Goal: Information Seeking & Learning: Learn about a topic

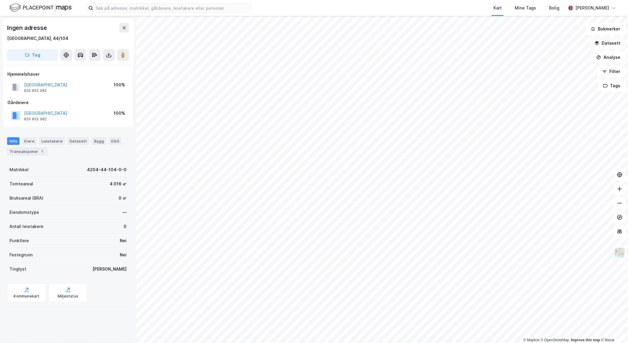
click at [614, 43] on button "Datasett" at bounding box center [608, 43] width 36 height 12
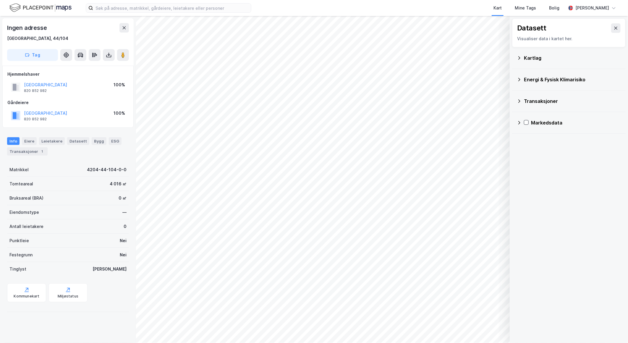
click at [520, 58] on icon at bounding box center [519, 57] width 2 height 3
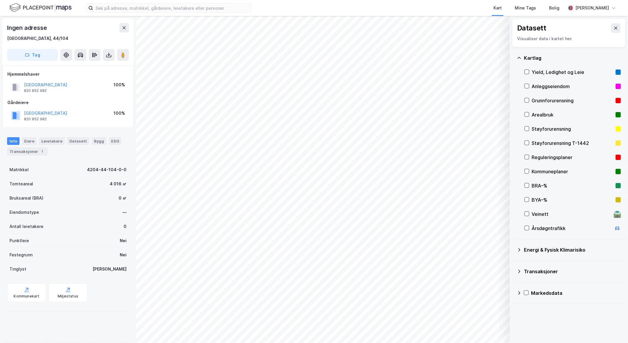
click at [530, 156] on div "Reguleringsplaner" at bounding box center [573, 157] width 96 height 14
click at [615, 28] on icon at bounding box center [616, 28] width 3 height 3
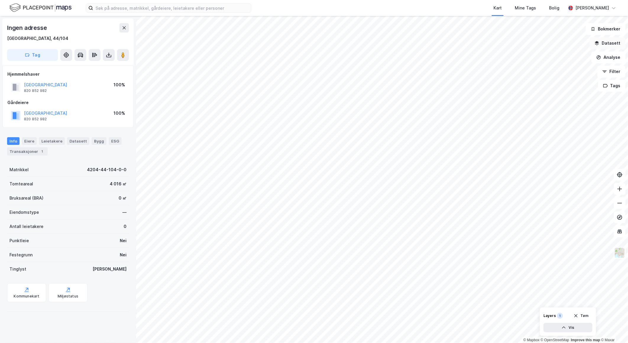
click at [610, 41] on button "Datasett" at bounding box center [608, 43] width 36 height 12
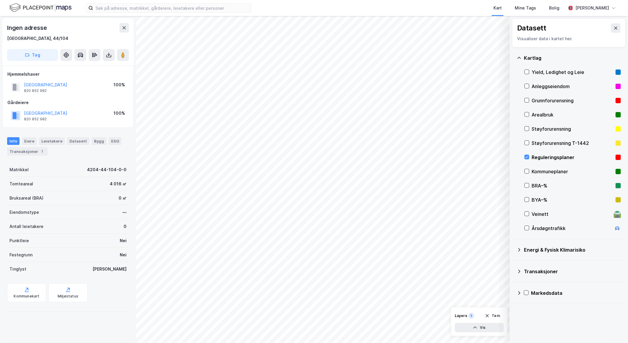
click at [530, 156] on div "Reguleringsplaner" at bounding box center [573, 157] width 96 height 14
